Goal: Task Accomplishment & Management: Use online tool/utility

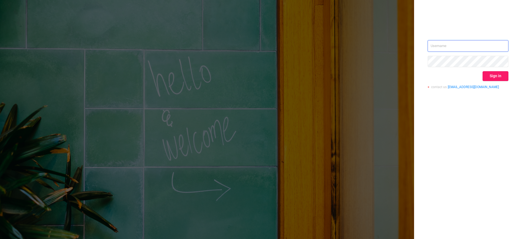
type input "[EMAIL_ADDRESS][DOMAIN_NAME]"
click at [494, 77] on button "Sign in" at bounding box center [496, 76] width 26 height 10
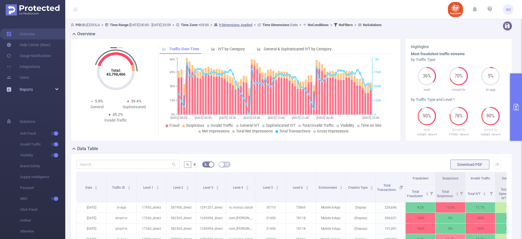
click at [57, 90] on div "Reports" at bounding box center [32, 89] width 65 height 11
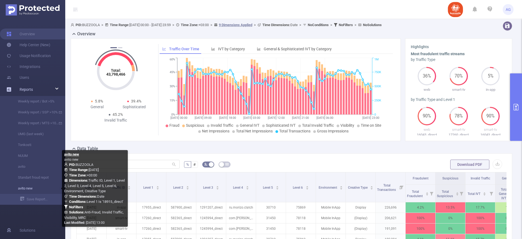
click at [24, 187] on link "avito new" at bounding box center [35, 188] width 48 height 11
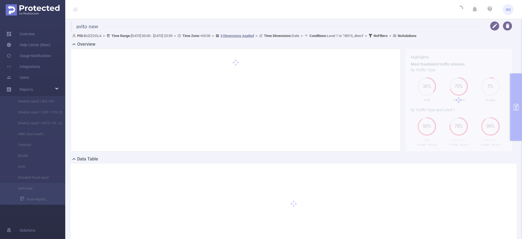
type input "[DATE] 00:00"
type input "[DATE] 23:59"
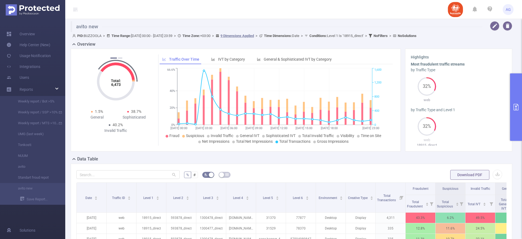
click at [518, 97] on button "primary" at bounding box center [516, 106] width 12 height 67
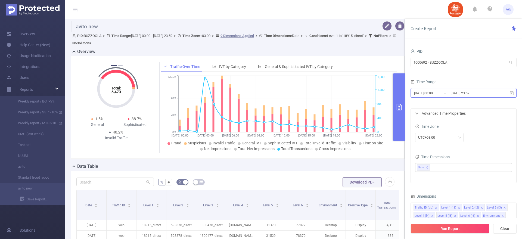
click at [438, 92] on input "[DATE] 00:00" at bounding box center [436, 93] width 44 height 7
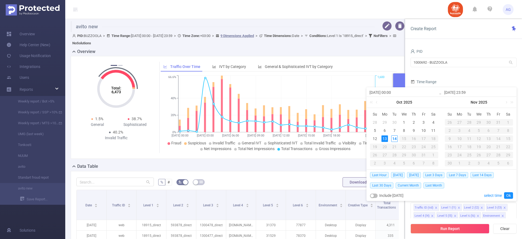
click at [385, 139] on div "13" at bounding box center [385, 138] width 7 height 7
click at [510, 196] on link "Ok" at bounding box center [508, 195] width 9 height 7
click at [506, 196] on link "Ok" at bounding box center [508, 195] width 9 height 7
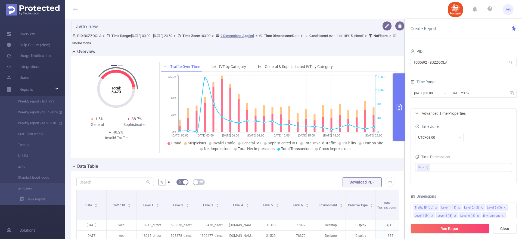
click at [463, 73] on form "PID 1000692 - BUZZOOLA 1000692 - BUZZOOLA Time Range [DATE] 00:00 _ [DATE] 23:5…" at bounding box center [464, 115] width 106 height 135
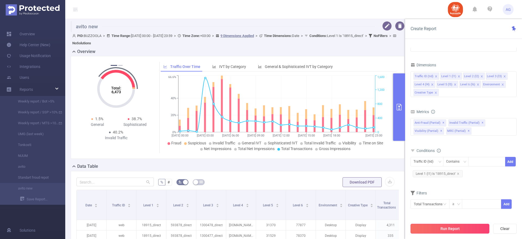
click at [442, 229] on button "Run Report" at bounding box center [450, 229] width 79 height 10
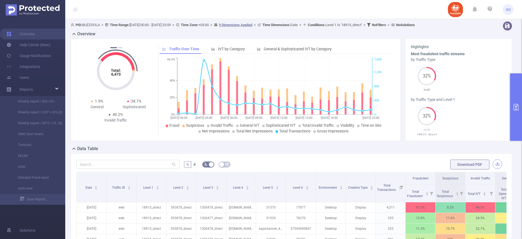
click at [493, 161] on button "button" at bounding box center [498, 164] width 10 height 10
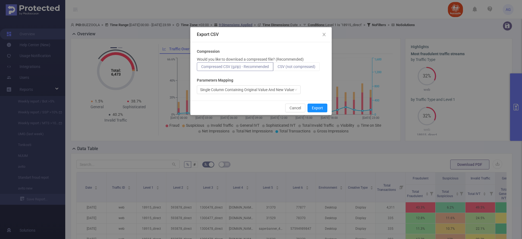
click at [296, 67] on span "CSV (not compressed)" at bounding box center [297, 66] width 38 height 4
click at [278, 68] on input "CSV (not compressed)" at bounding box center [278, 68] width 0 height 0
click at [317, 107] on button "Export" at bounding box center [318, 108] width 20 height 9
